Goal: Task Accomplishment & Management: Manage account settings

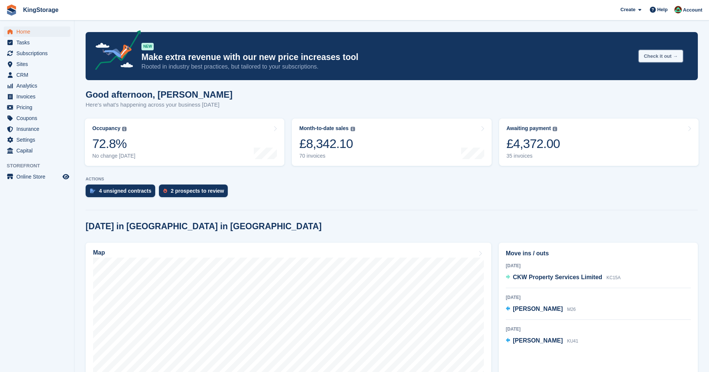
click at [664, 58] on button "Check it out →" at bounding box center [661, 56] width 44 height 12
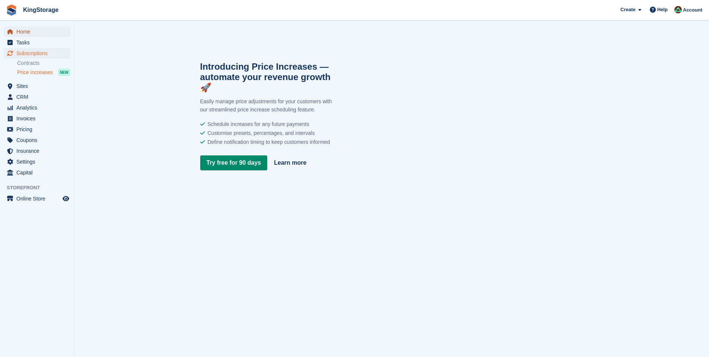
click at [28, 30] on span "Home" at bounding box center [38, 31] width 45 height 10
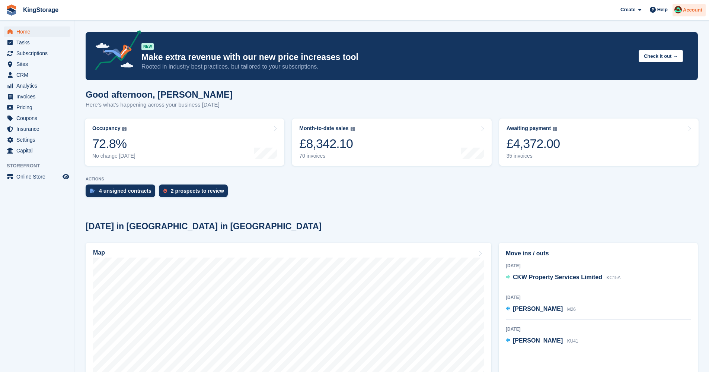
click at [701, 8] on span "Account" at bounding box center [692, 9] width 19 height 7
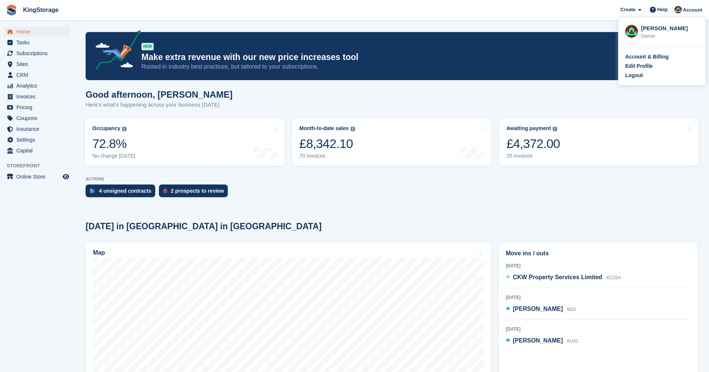
click at [637, 77] on div "Logout" at bounding box center [635, 75] width 18 height 8
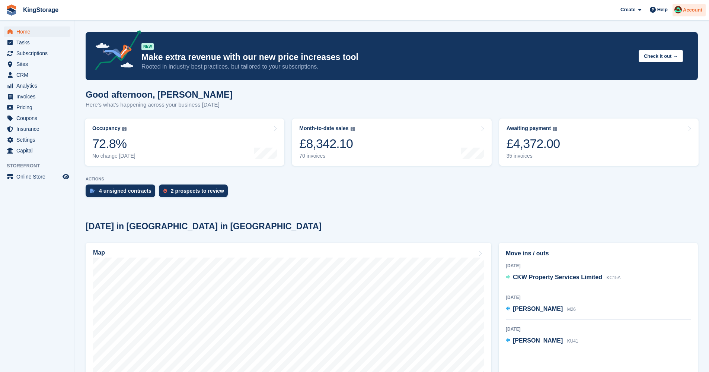
click at [691, 13] on span "Account" at bounding box center [692, 9] width 19 height 7
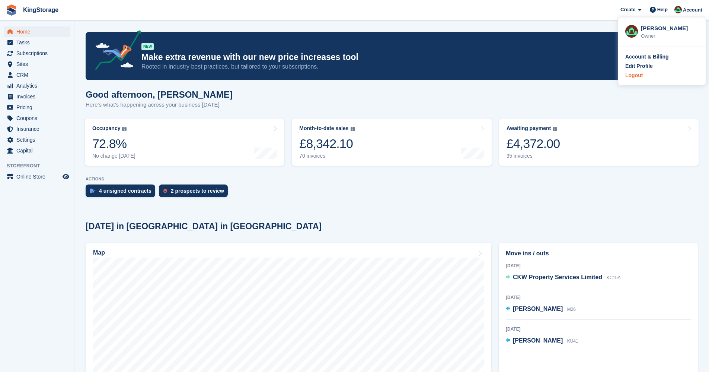
click at [641, 78] on div "Logout" at bounding box center [635, 75] width 18 height 8
